Goal: Task Accomplishment & Management: Manage account settings

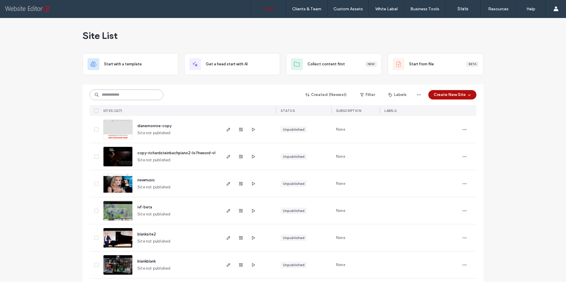
click at [126, 95] on input at bounding box center [127, 95] width 74 height 11
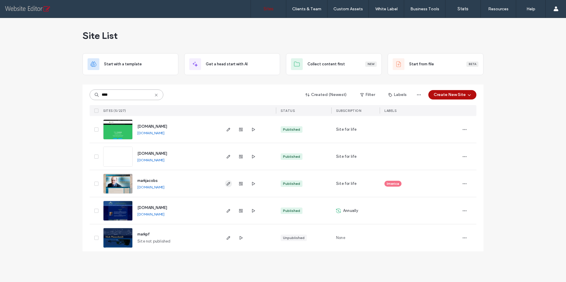
type input "****"
click at [229, 184] on icon "button" at bounding box center [228, 184] width 5 height 5
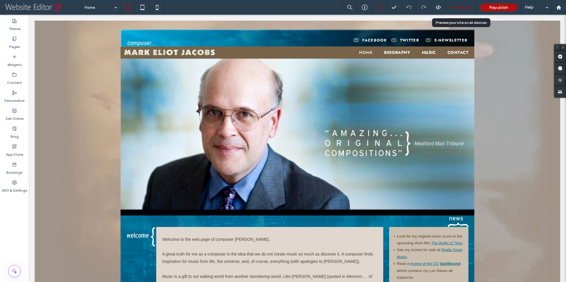
click at [460, 8] on span "Preview" at bounding box center [457, 7] width 15 height 5
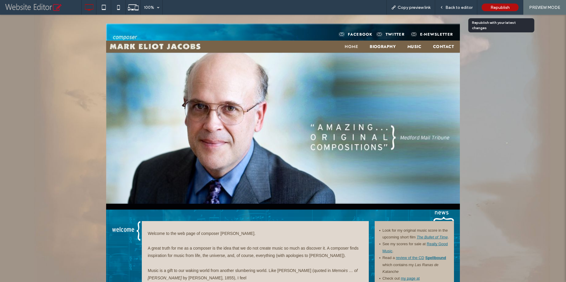
click at [492, 8] on span "Republish" at bounding box center [499, 7] width 19 height 5
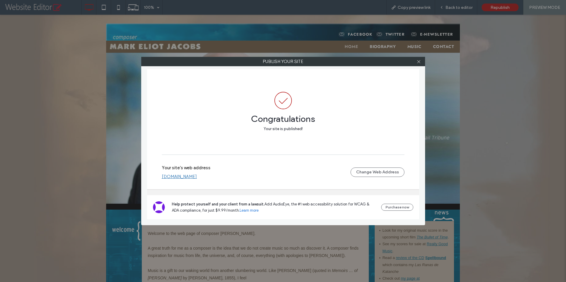
click at [197, 177] on link "[DOMAIN_NAME]" at bounding box center [179, 176] width 35 height 5
click at [419, 62] on icon at bounding box center [418, 62] width 4 height 4
